Goal: Task Accomplishment & Management: Manage account settings

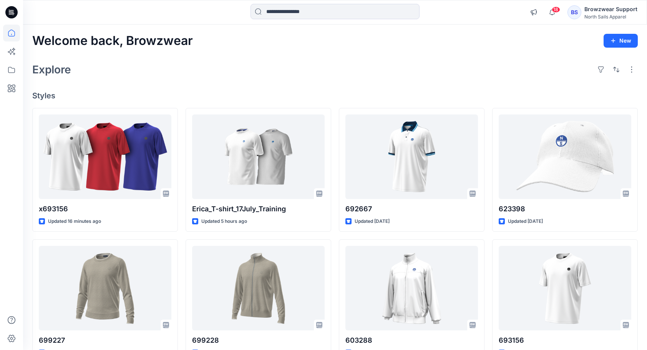
click at [590, 13] on div "Browzwear Support" at bounding box center [610, 9] width 53 height 9
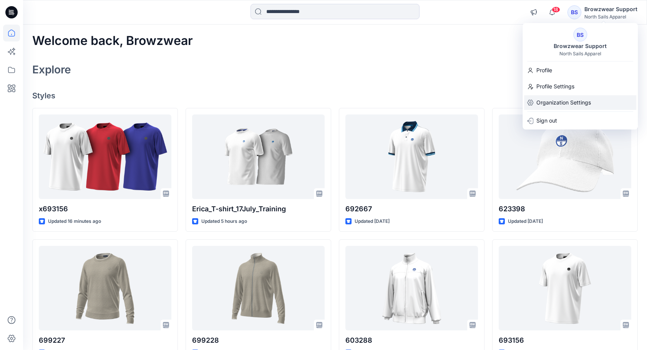
click at [576, 101] on p "Organization Settings" at bounding box center [563, 102] width 55 height 15
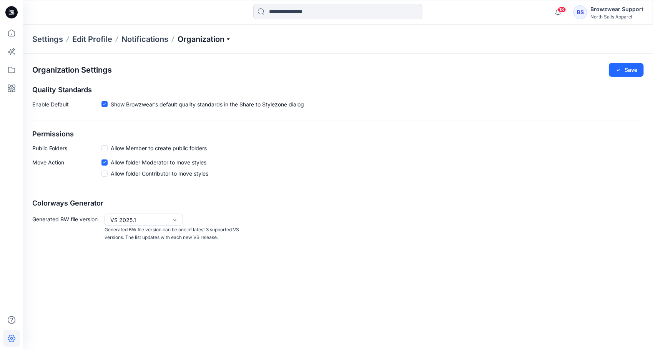
click at [231, 39] on p "Organization" at bounding box center [204, 39] width 54 height 11
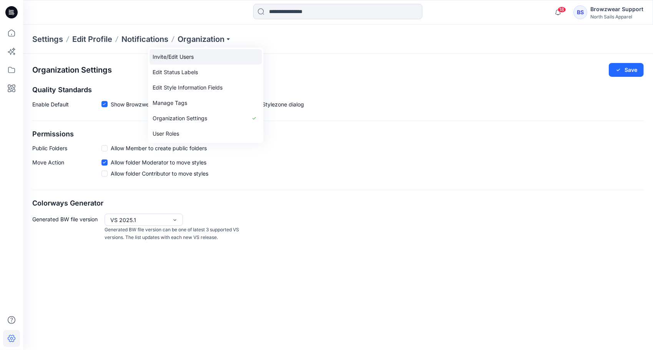
click at [182, 56] on link "Invite/Edit Users" at bounding box center [205, 56] width 112 height 15
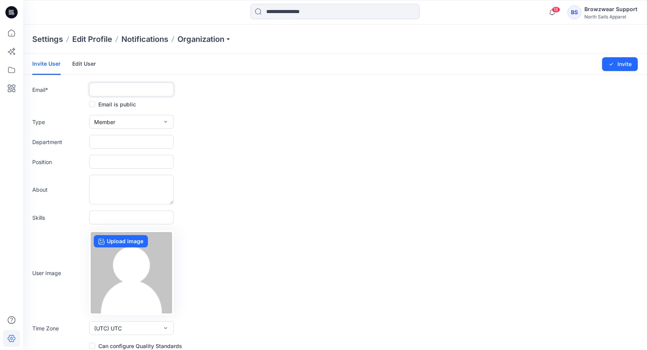
drag, startPoint x: 114, startPoint y: 90, endPoint x: 121, endPoint y: 88, distance: 7.8
click at [114, 90] on input "text" at bounding box center [131, 90] width 85 height 14
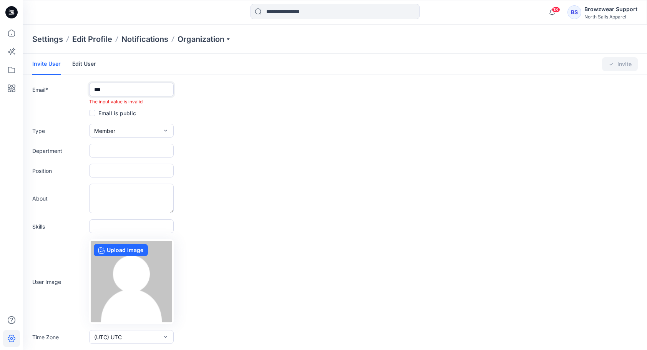
type input "***"
click at [466, 186] on div "About" at bounding box center [334, 199] width 605 height 30
click at [233, 37] on div "Settings Edit Profile Notifications Organization" at bounding box center [335, 39] width 624 height 29
click at [231, 37] on p "Organization" at bounding box center [204, 39] width 54 height 11
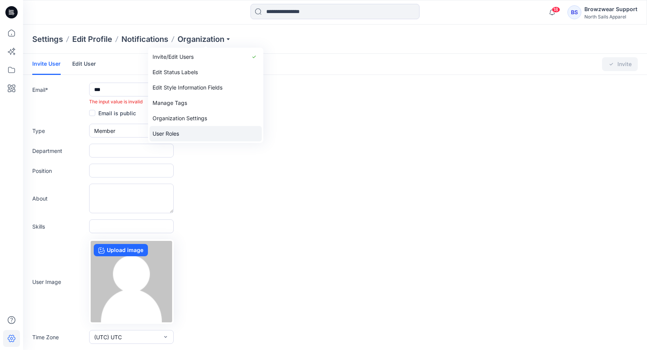
click at [181, 133] on link "User Roles" at bounding box center [205, 133] width 112 height 15
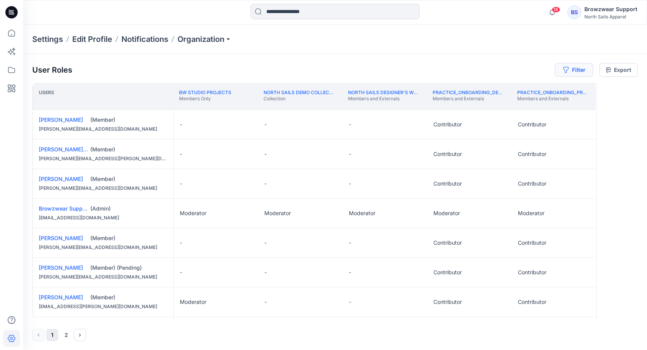
click at [577, 69] on button "Filter" at bounding box center [574, 70] width 38 height 14
click at [546, 90] on div at bounding box center [546, 90] width 79 height 10
type input "***"
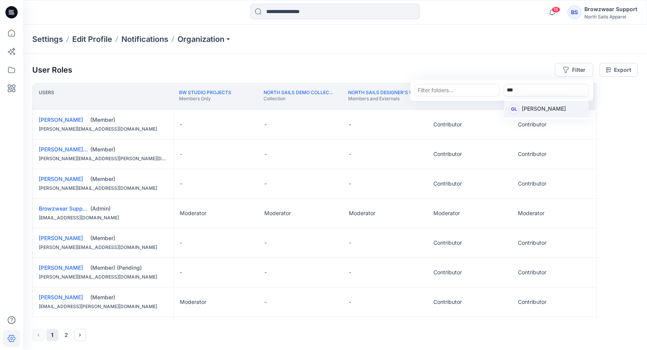
click at [543, 108] on p "[PERSON_NAME]" at bounding box center [544, 109] width 44 height 10
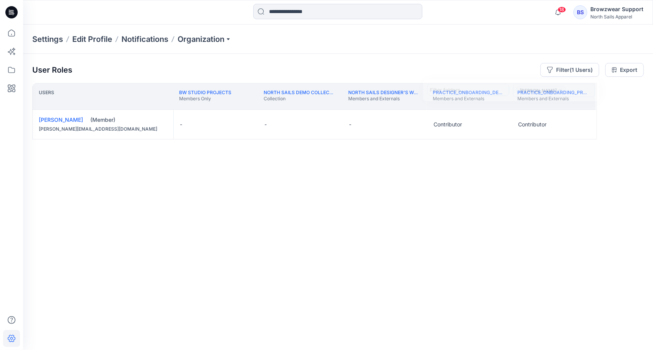
click at [595, 277] on div "Users BW Studio Projects Members Only North Sails DEMO collection Collection No…" at bounding box center [337, 201] width 611 height 237
click at [565, 71] on button "Filter (1 Users)" at bounding box center [569, 70] width 59 height 14
click at [558, 91] on icon "close" at bounding box center [559, 91] width 2 height 2
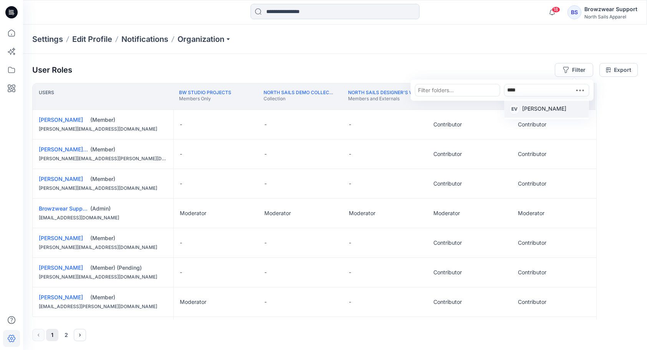
type input "*****"
click at [540, 109] on p "[PERSON_NAME]" at bounding box center [544, 109] width 44 height 10
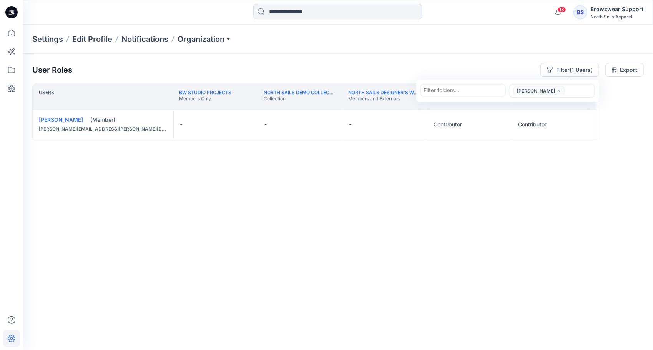
click at [556, 90] on icon "close" at bounding box center [558, 90] width 5 height 5
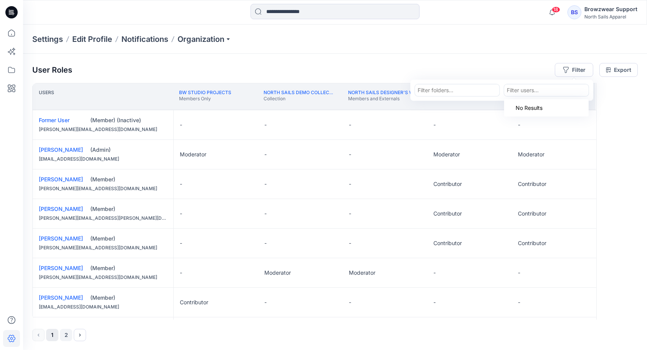
click at [65, 337] on button "2" at bounding box center [66, 335] width 12 height 12
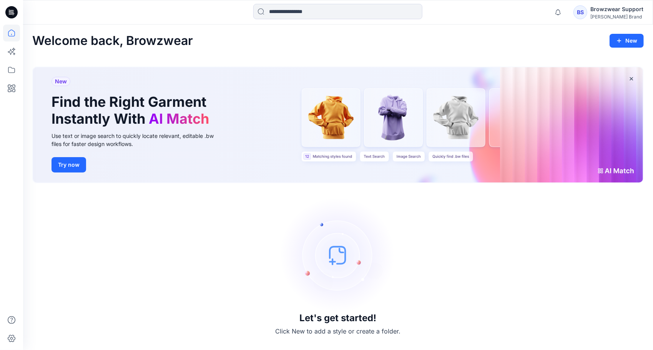
click at [607, 16] on div "Faherty Brand" at bounding box center [616, 17] width 53 height 6
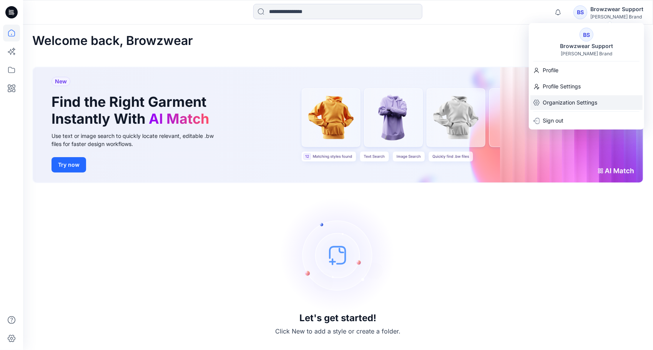
click at [569, 101] on p "Organization Settings" at bounding box center [569, 102] width 55 height 15
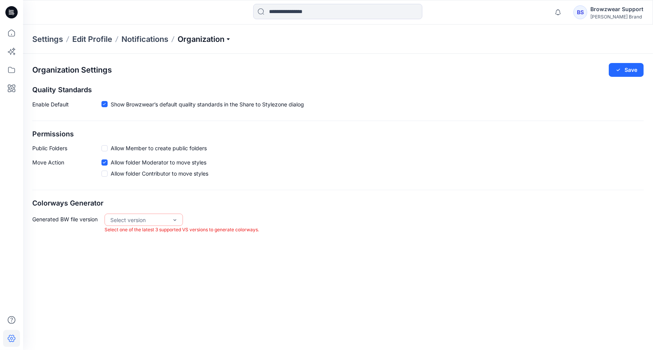
click at [229, 38] on p "Organization" at bounding box center [204, 39] width 54 height 11
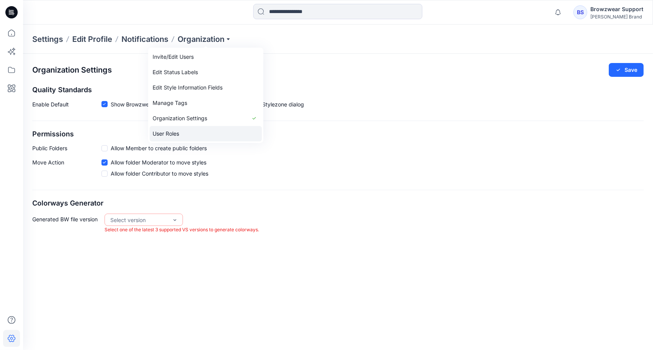
click at [185, 131] on link "User Roles" at bounding box center [205, 133] width 112 height 15
